Goal: Obtain resource: Download file/media

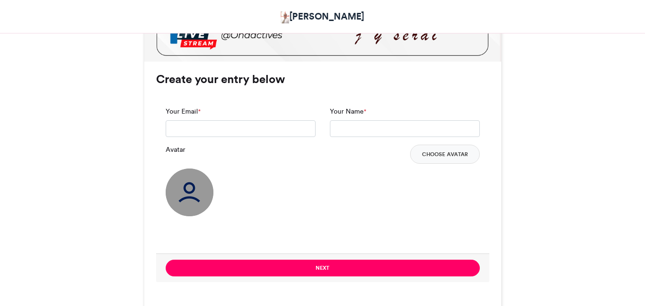
scroll to position [616, 0]
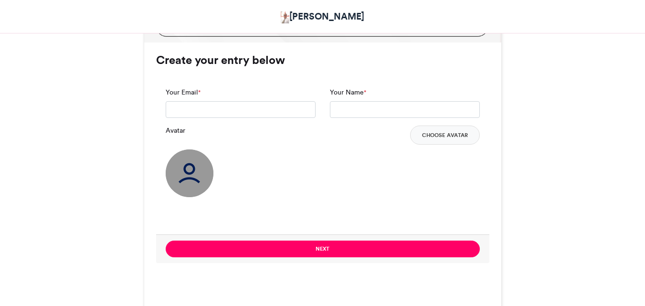
click at [645, 197] on html "[PERSON_NAME] [PERSON_NAME] CONFERENCE [PERSON_NAME] CONFERENCE [PERSON_NAME] […" at bounding box center [322, 107] width 645 height 1446
click at [229, 114] on input "Your Email *" at bounding box center [241, 109] width 150 height 17
type input "**********"
click at [354, 104] on input "Your Name *" at bounding box center [405, 109] width 150 height 17
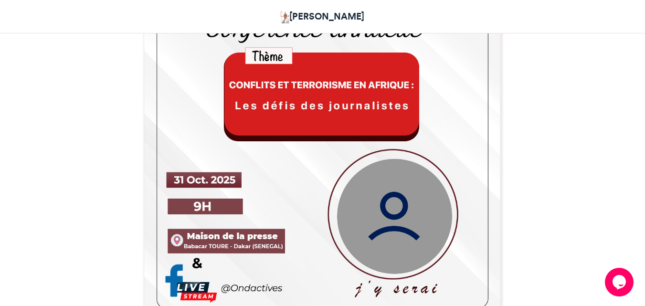
scroll to position [341, 0]
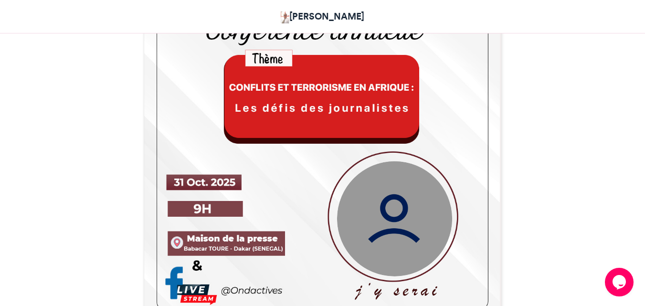
type input "**********"
click at [418, 223] on img at bounding box center [394, 218] width 115 height 115
click at [408, 223] on img at bounding box center [394, 218] width 115 height 115
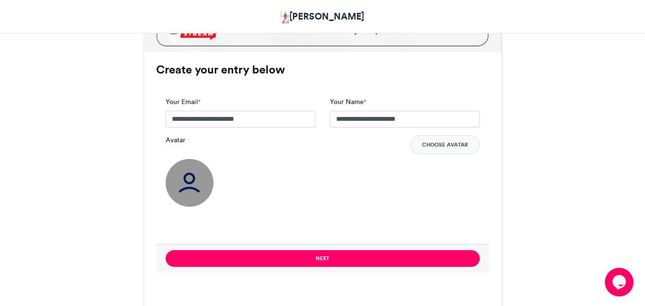
scroll to position [601, 0]
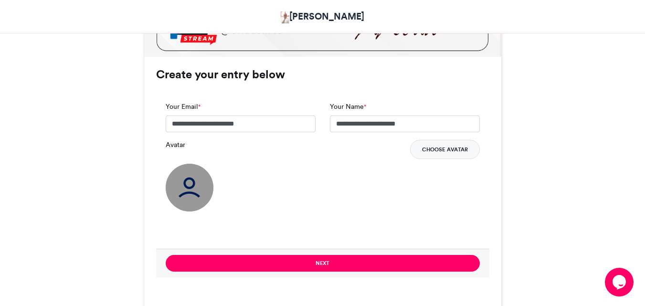
click at [429, 150] on button "Choose Avatar" at bounding box center [445, 149] width 70 height 19
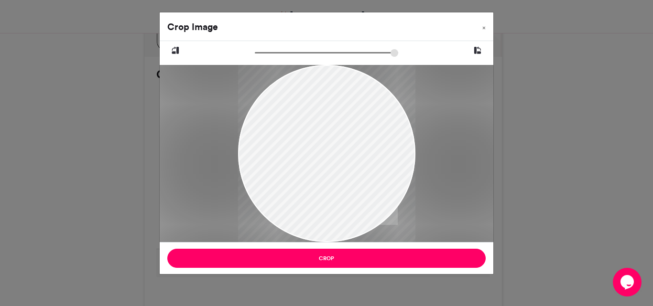
drag, startPoint x: 384, startPoint y: 186, endPoint x: 364, endPoint y: 186, distance: 19.6
click at [364, 186] on div at bounding box center [326, 153] width 177 height 177
drag, startPoint x: 251, startPoint y: 144, endPoint x: 269, endPoint y: 145, distance: 18.6
click at [269, 144] on div at bounding box center [326, 153] width 177 height 177
click at [321, 239] on div at bounding box center [326, 153] width 177 height 177
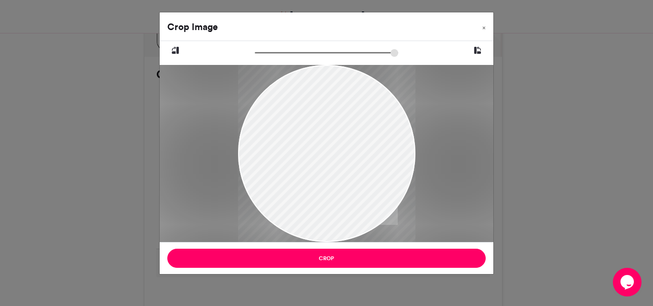
drag, startPoint x: 321, startPoint y: 239, endPoint x: 321, endPoint y: 227, distance: 12.5
click at [321, 227] on div at bounding box center [326, 153] width 177 height 177
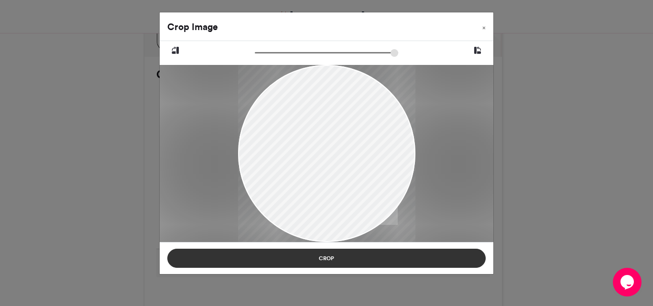
click at [320, 262] on button "Crop" at bounding box center [326, 258] width 318 height 19
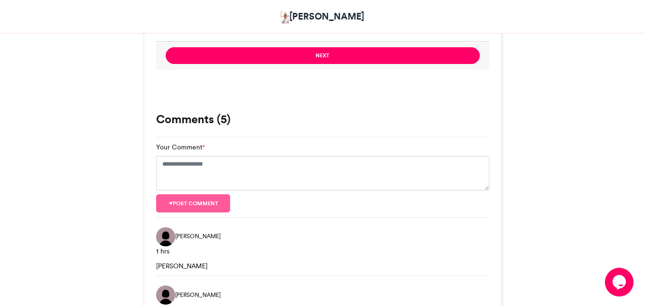
scroll to position [812, 0]
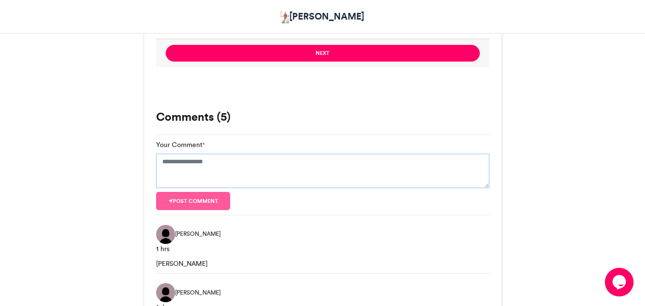
click at [236, 168] on textarea "Your Comment *" at bounding box center [322, 171] width 333 height 34
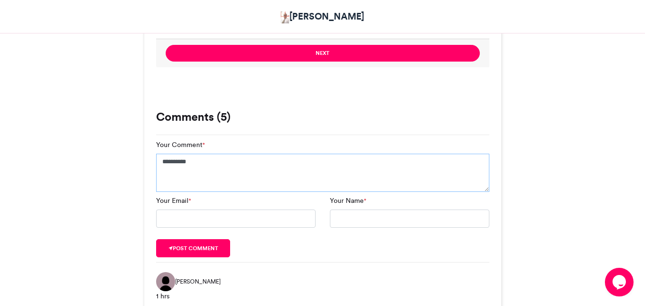
type textarea "*********"
click at [224, 211] on input "Your Email *" at bounding box center [236, 219] width 160 height 18
type input "**********"
click at [350, 213] on input "Your Name *" at bounding box center [410, 219] width 160 height 18
type input "**********"
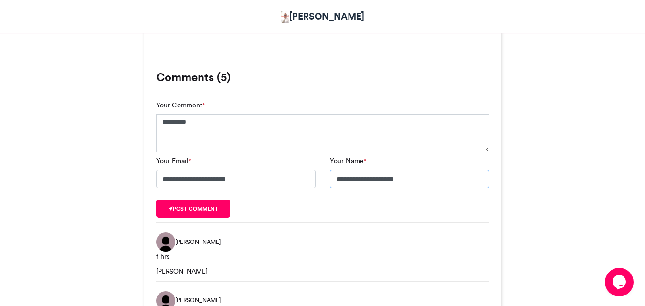
scroll to position [644, 0]
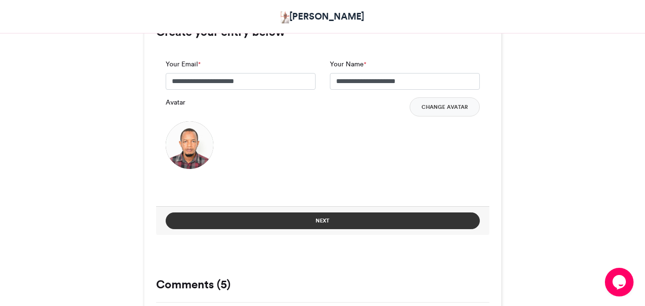
click at [321, 220] on button "Next" at bounding box center [323, 221] width 314 height 17
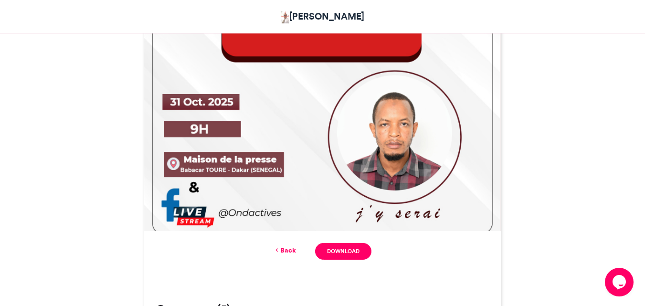
scroll to position [420, 0]
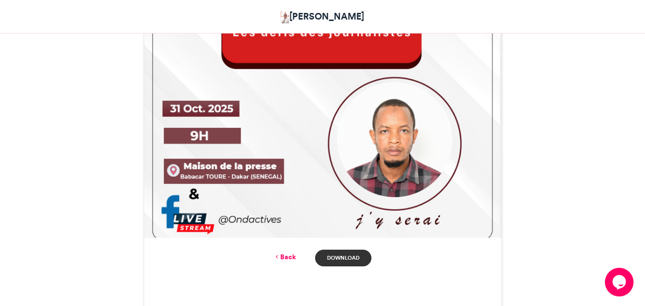
click at [343, 255] on link "Download" at bounding box center [343, 258] width 56 height 17
click at [578, 146] on div "[PERSON_NAME] CONFERENCE [PERSON_NAME] [DATE]" at bounding box center [323, 254] width 545 height 1043
